Goal: Transaction & Acquisition: Download file/media

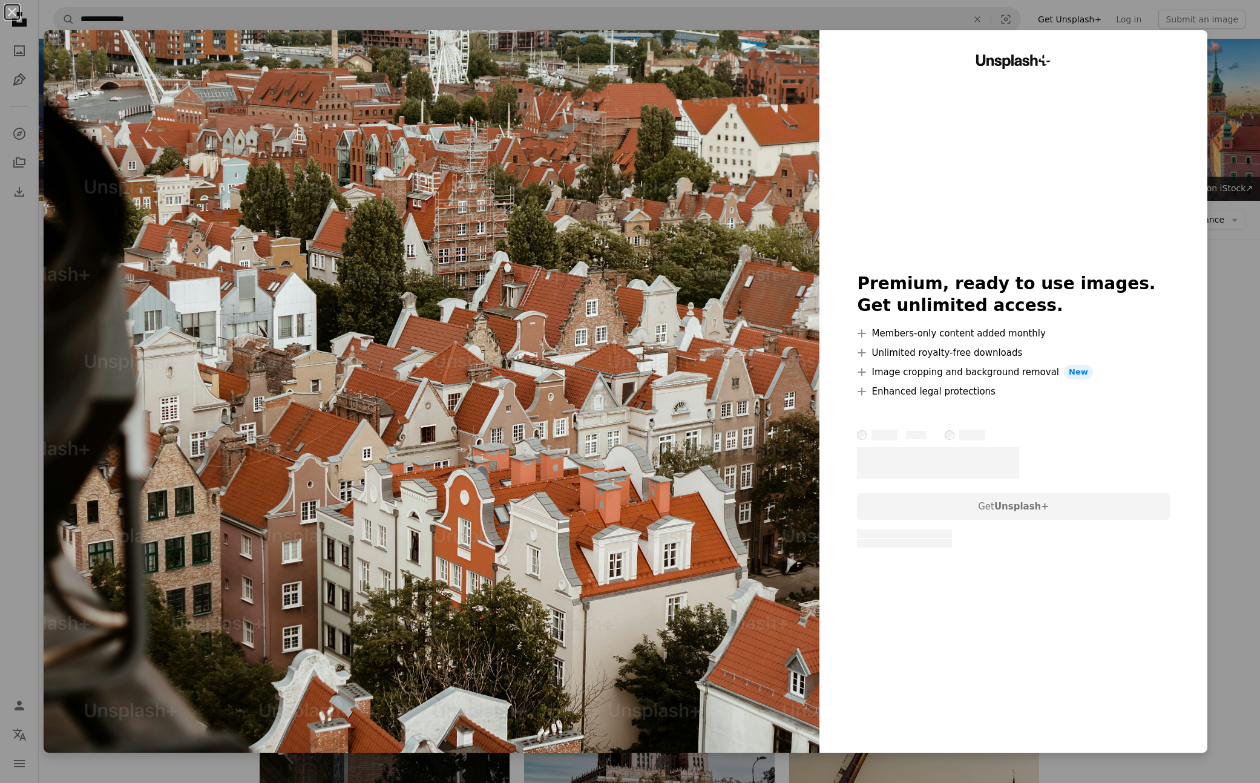
scroll to position [803, 0]
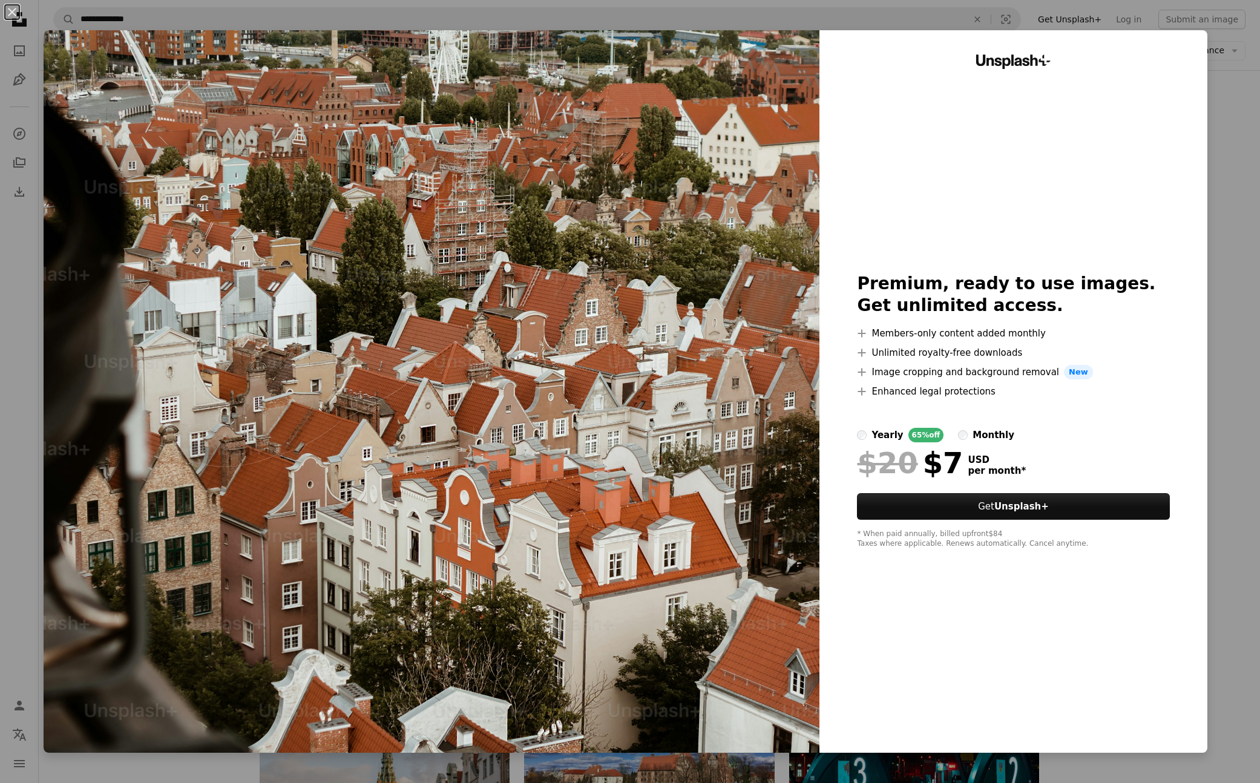
click at [1245, 124] on div "An X shape Unsplash+ Premium, ready to use images. Get unlimited access. A plus…" at bounding box center [630, 391] width 1260 height 783
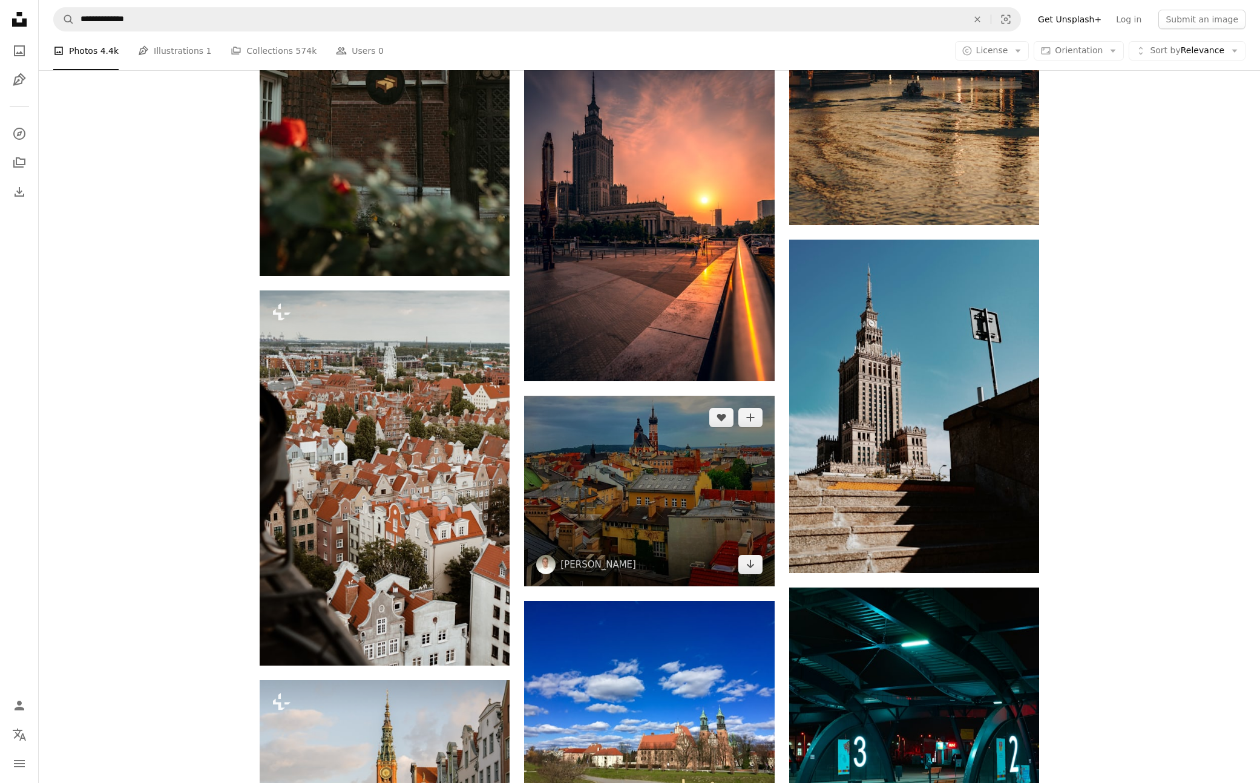
scroll to position [827, 0]
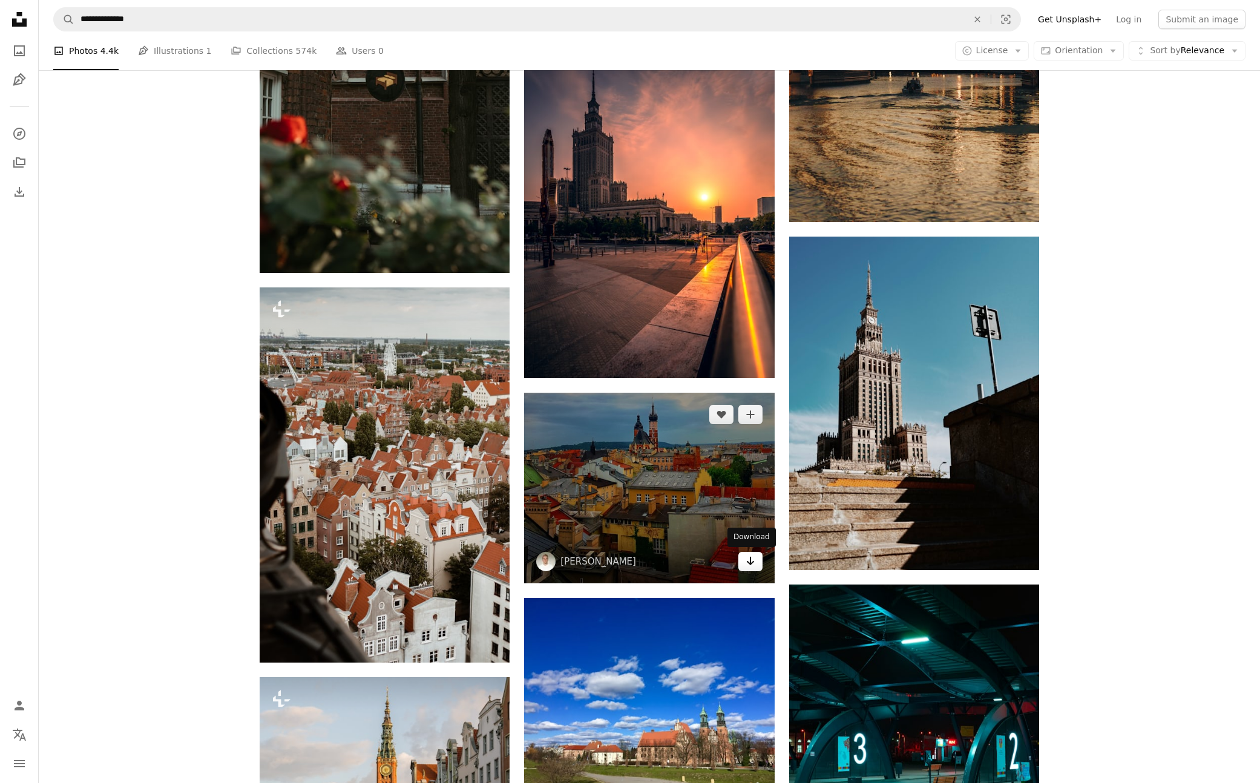
click at [749, 563] on icon "Download" at bounding box center [750, 561] width 8 height 8
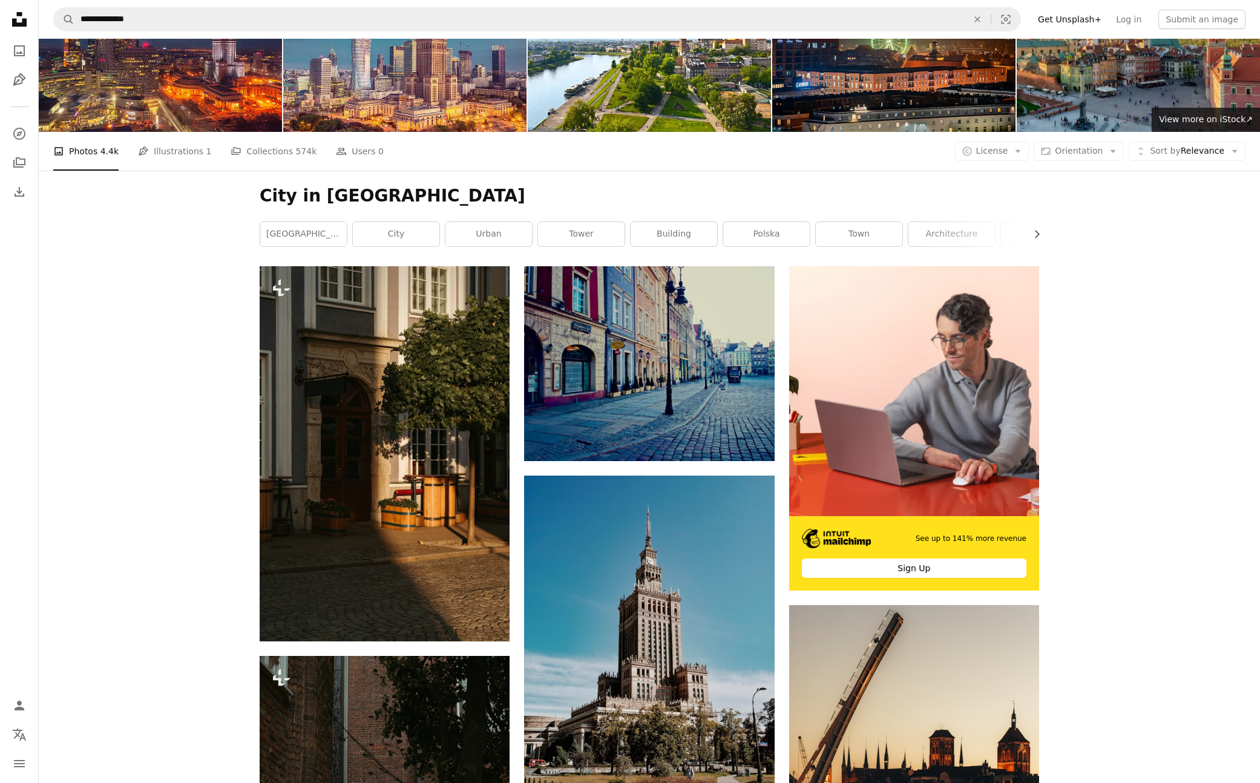
scroll to position [28, 0]
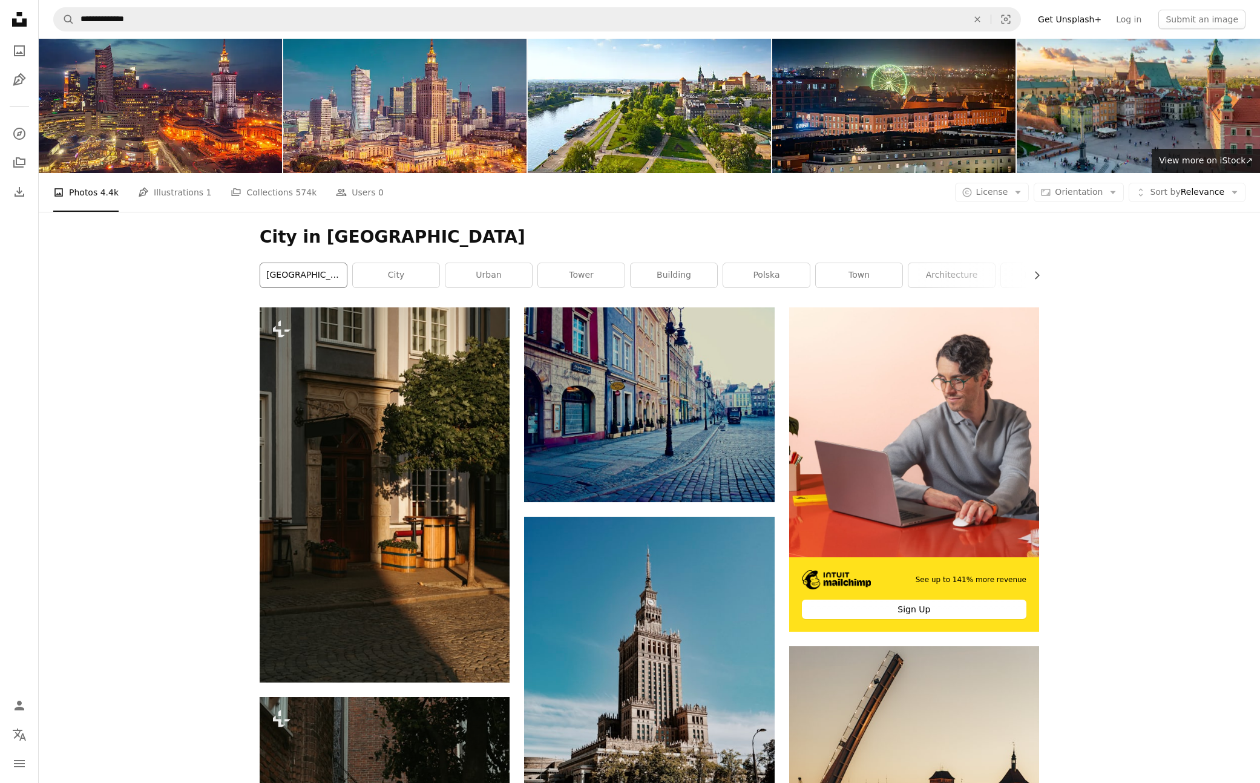
click at [312, 277] on link "[GEOGRAPHIC_DATA]" at bounding box center [303, 275] width 87 height 24
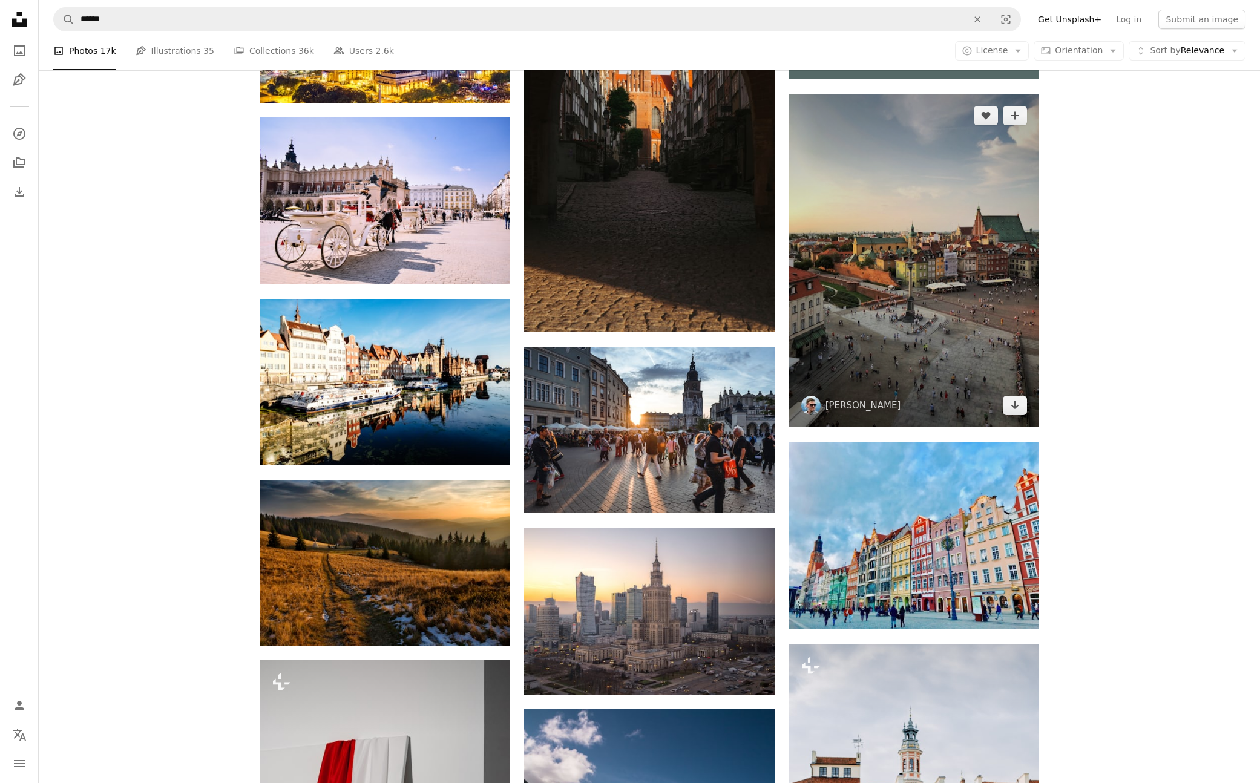
scroll to position [572, 0]
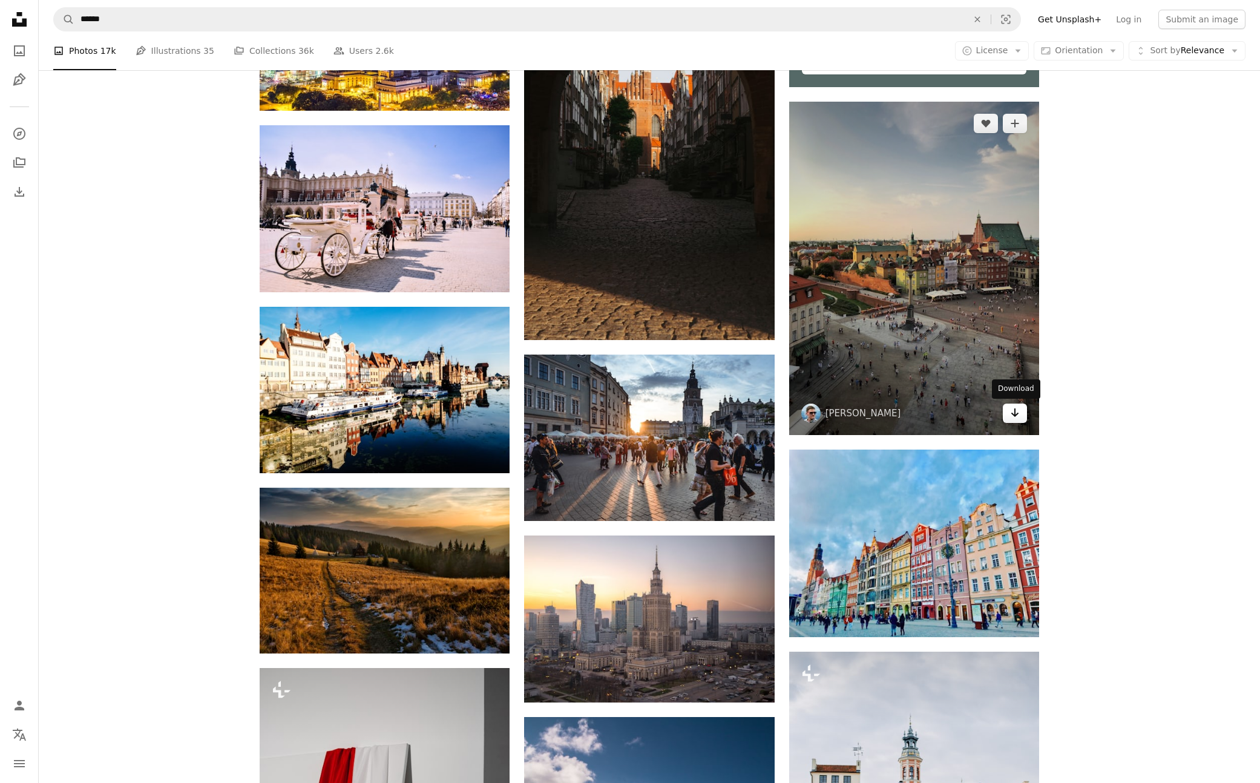
click at [1017, 413] on icon "Arrow pointing down" at bounding box center [1015, 412] width 10 height 15
